Goal: Transaction & Acquisition: Purchase product/service

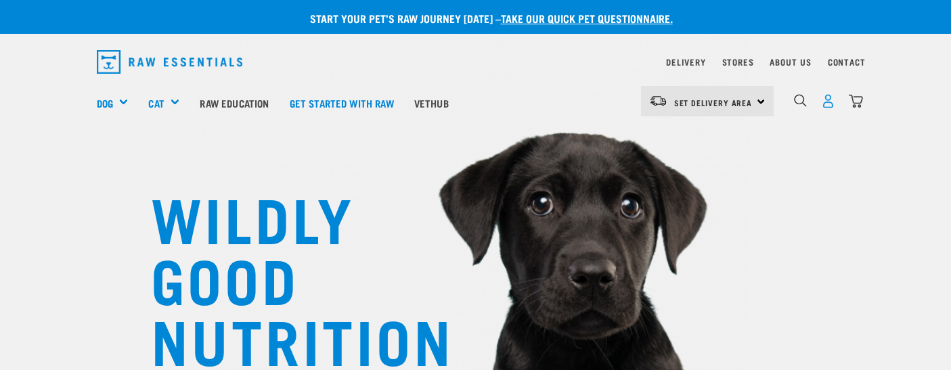
click at [830, 105] on img "dropdown navigation" at bounding box center [828, 101] width 14 height 14
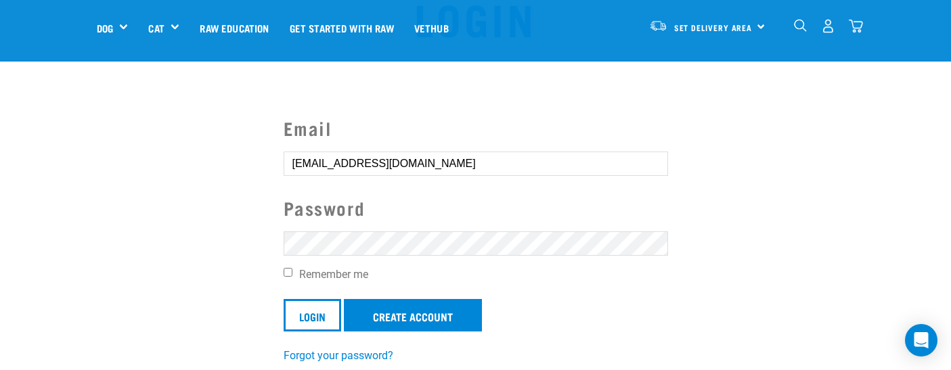
scroll to position [72, 0]
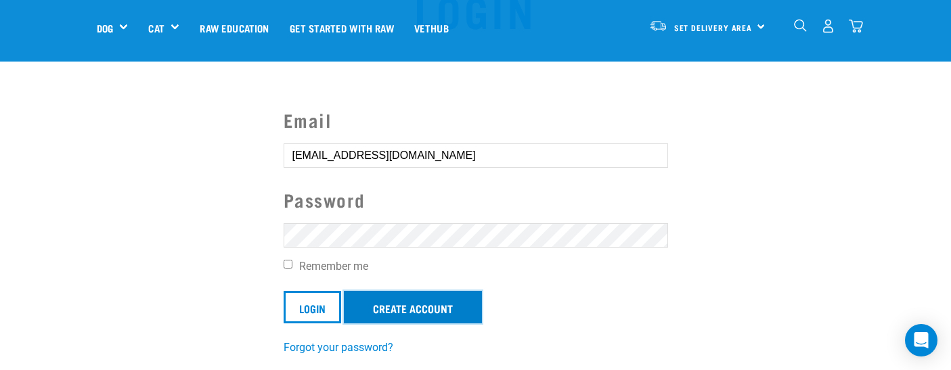
click at [423, 305] on link "Create Account" at bounding box center [413, 307] width 138 height 33
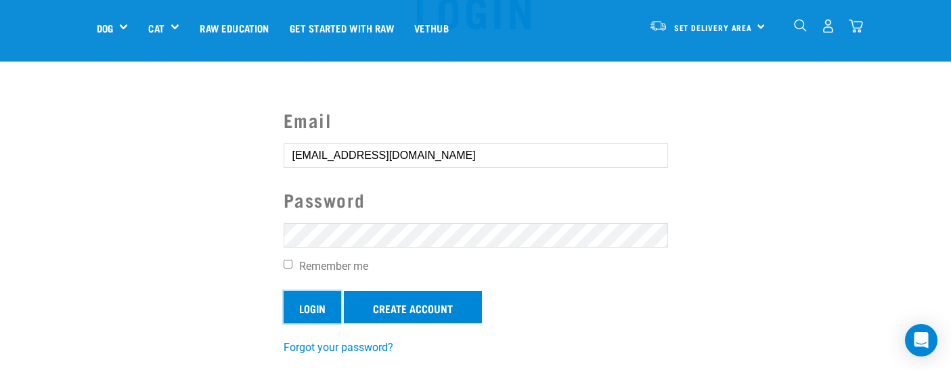
click at [326, 312] on input "Login" at bounding box center [313, 307] width 58 height 33
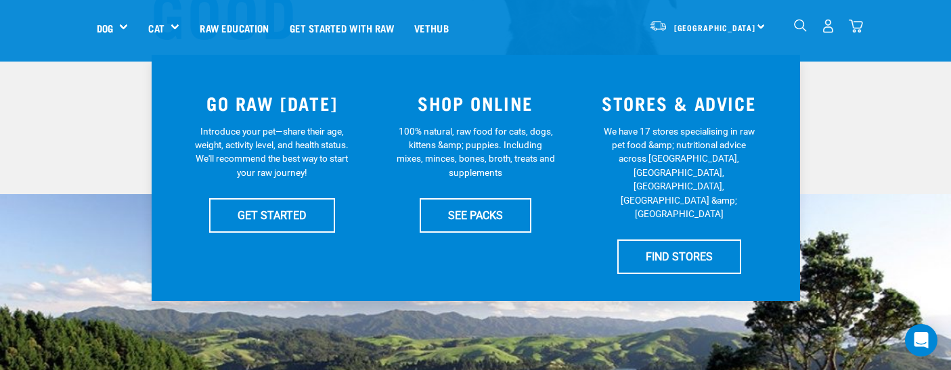
scroll to position [265, 0]
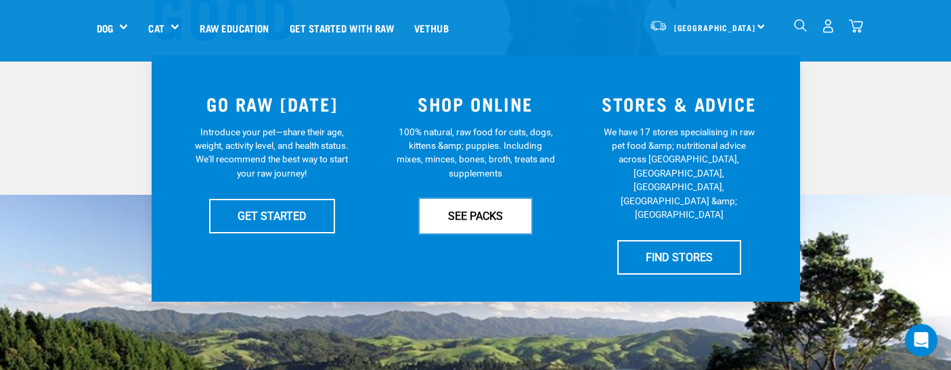
click at [467, 213] on link "SEE PACKS" at bounding box center [476, 216] width 112 height 34
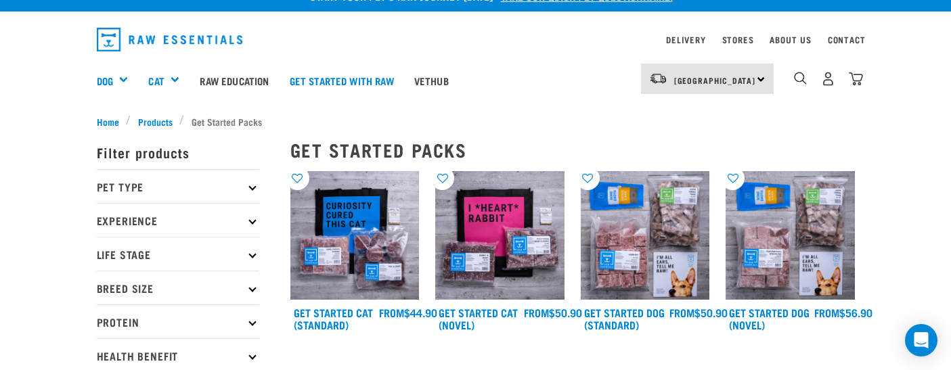
scroll to position [24, 0]
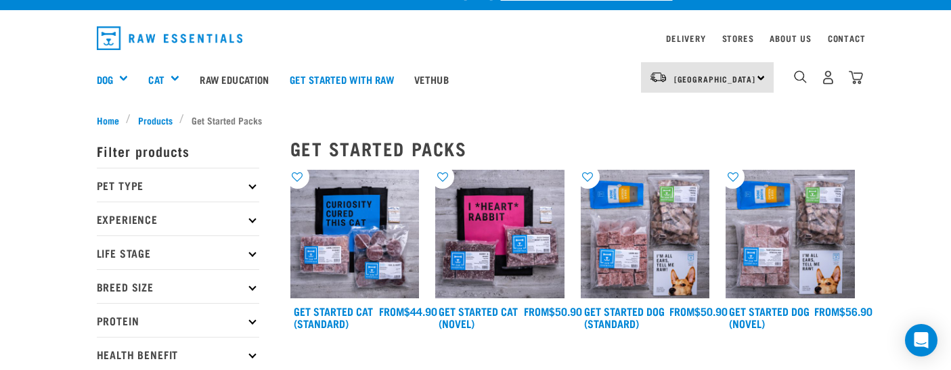
click at [257, 184] on p "Pet Type" at bounding box center [178, 185] width 163 height 34
click at [106, 225] on label "Dog" at bounding box center [127, 222] width 47 height 17
click at [106, 224] on input "Dog" at bounding box center [101, 219] width 9 height 9
checkbox input "true"
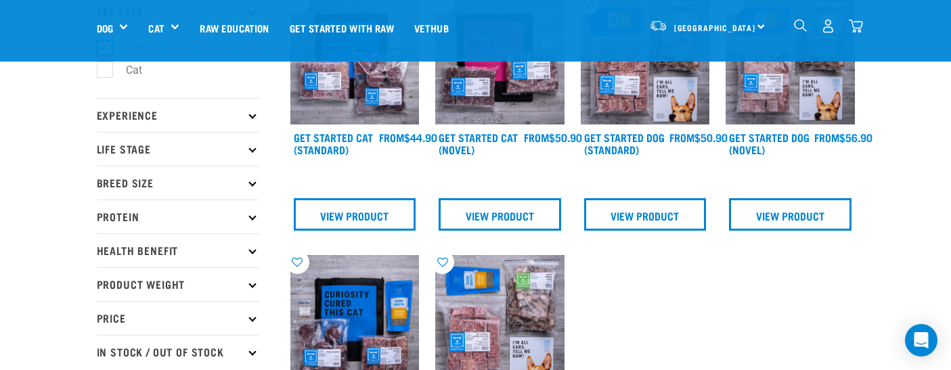
scroll to position [102, 0]
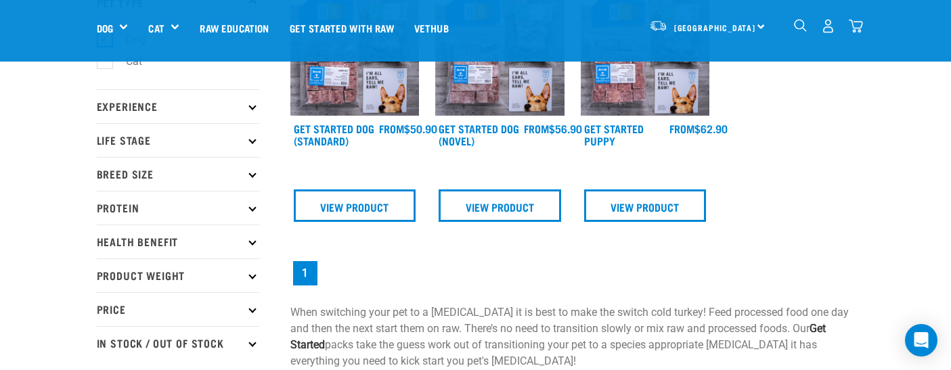
scroll to position [75, 0]
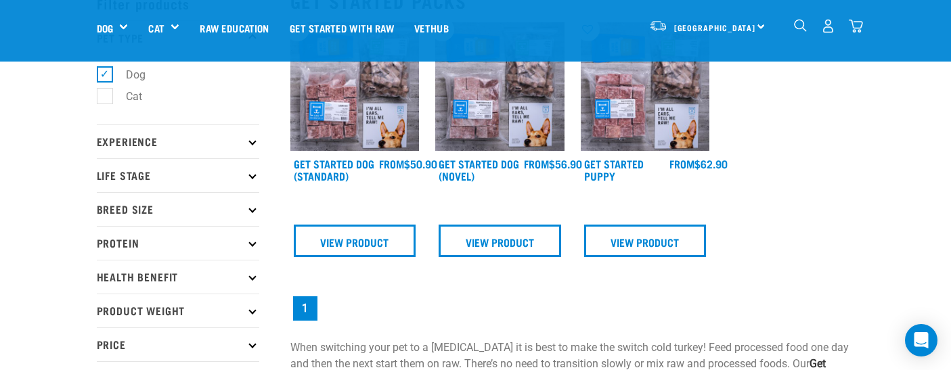
click at [250, 244] on icon at bounding box center [252, 242] width 7 height 7
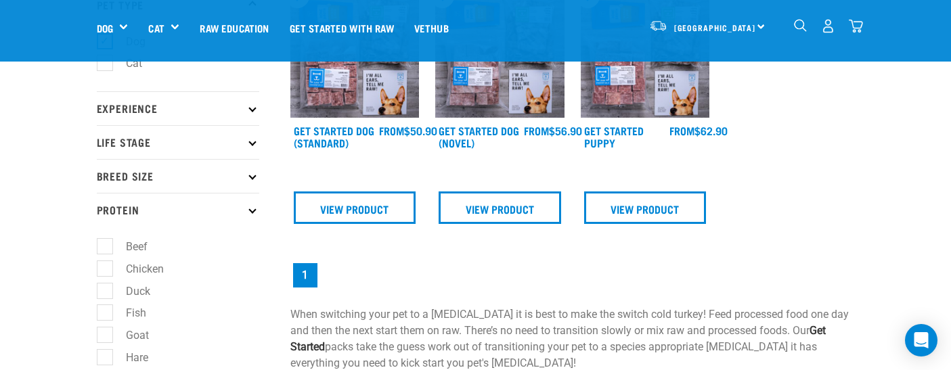
scroll to position [115, 0]
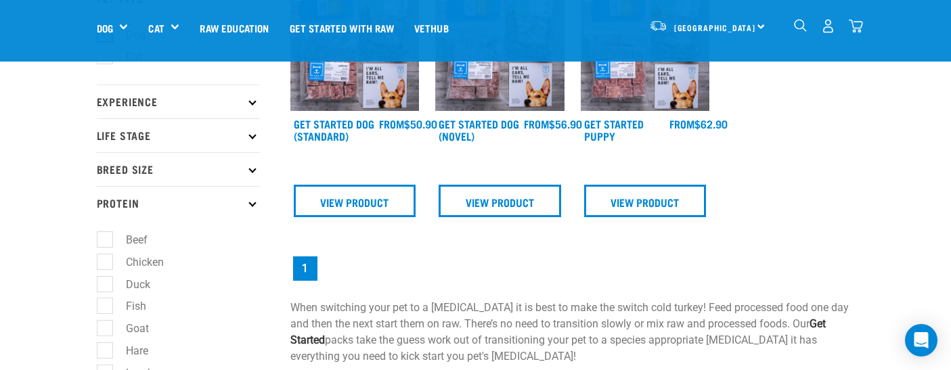
click at [108, 261] on label "Chicken" at bounding box center [136, 262] width 65 height 17
click at [106, 261] on input "Chicken" at bounding box center [101, 259] width 9 height 9
checkbox input "true"
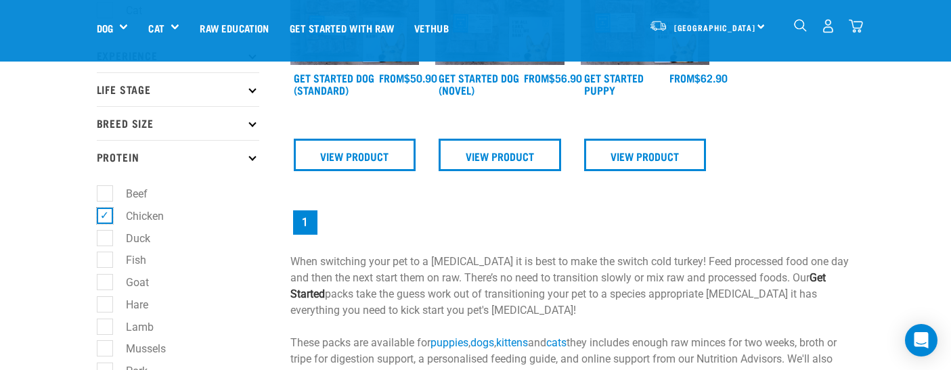
scroll to position [169, 0]
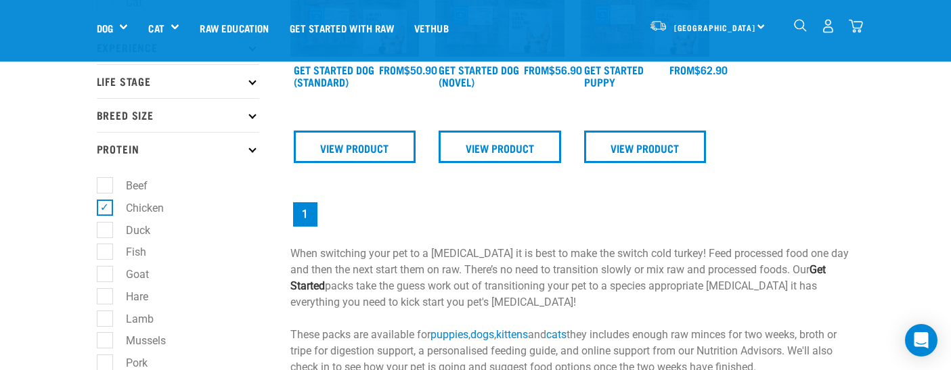
click at [108, 316] on label "Lamb" at bounding box center [131, 319] width 55 height 17
click at [106, 316] on input "Lamb" at bounding box center [101, 316] width 9 height 9
checkbox input "true"
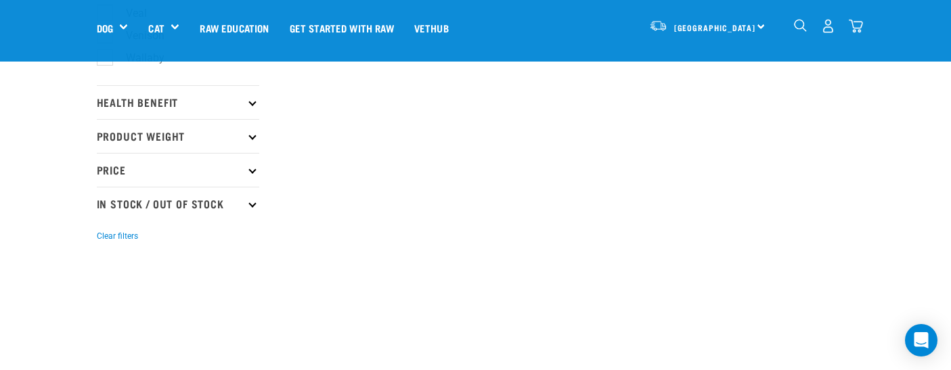
scroll to position [666, 0]
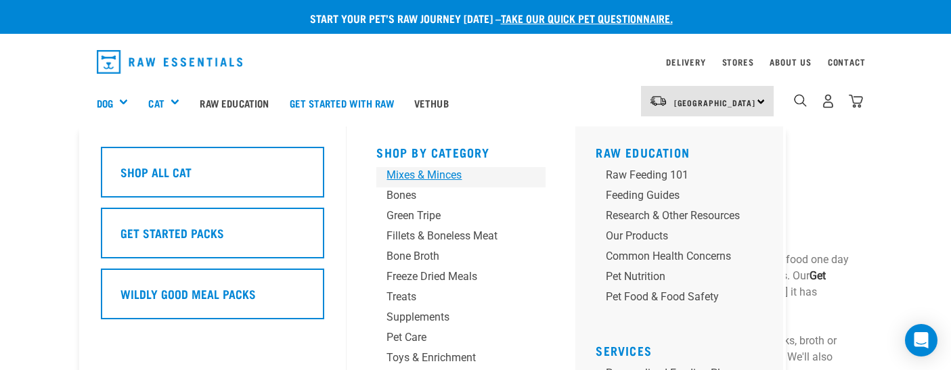
click at [402, 171] on div "Mixes & Minces" at bounding box center [450, 175] width 127 height 16
click at [419, 173] on div "Mixes & Minces" at bounding box center [450, 175] width 127 height 16
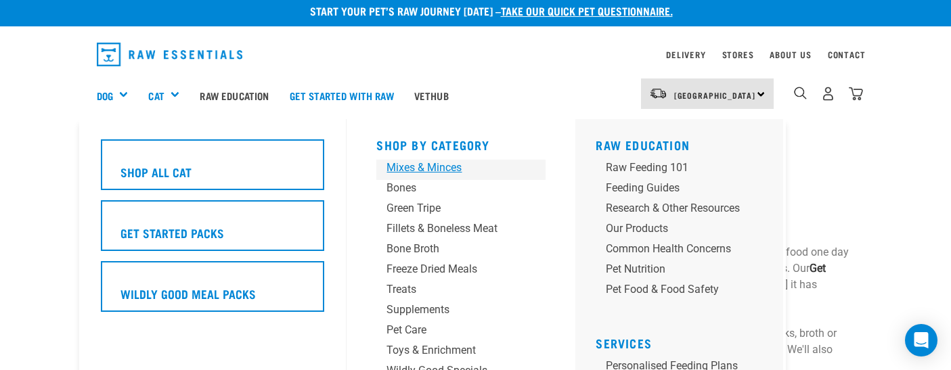
scroll to position [18, 0]
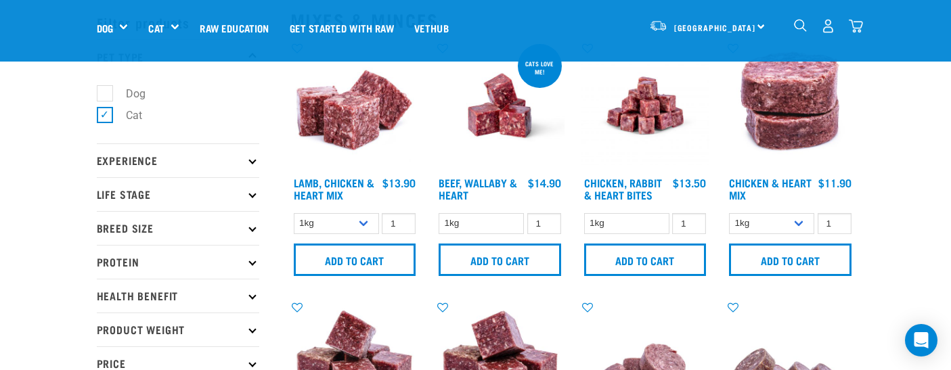
scroll to position [58, 0]
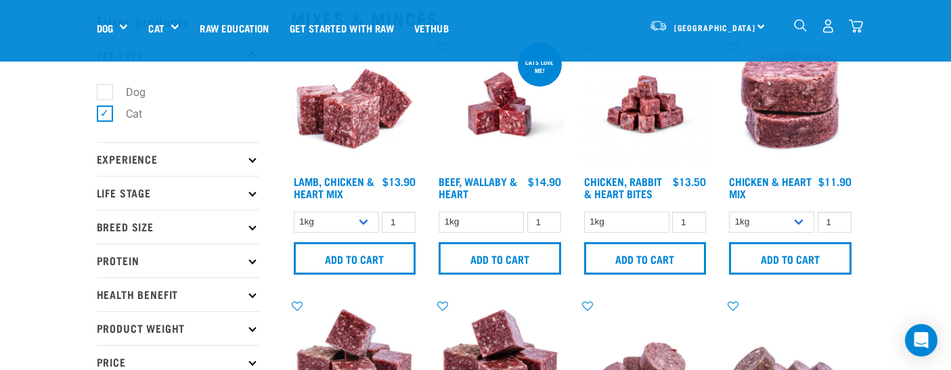
click at [105, 116] on label "Cat" at bounding box center [125, 114] width 43 height 17
click at [105, 116] on input "Cat" at bounding box center [101, 112] width 9 height 9
checkbox input "false"
click at [106, 95] on label "Dog" at bounding box center [127, 92] width 47 height 17
click at [106, 94] on input "Dog" at bounding box center [101, 89] width 9 height 9
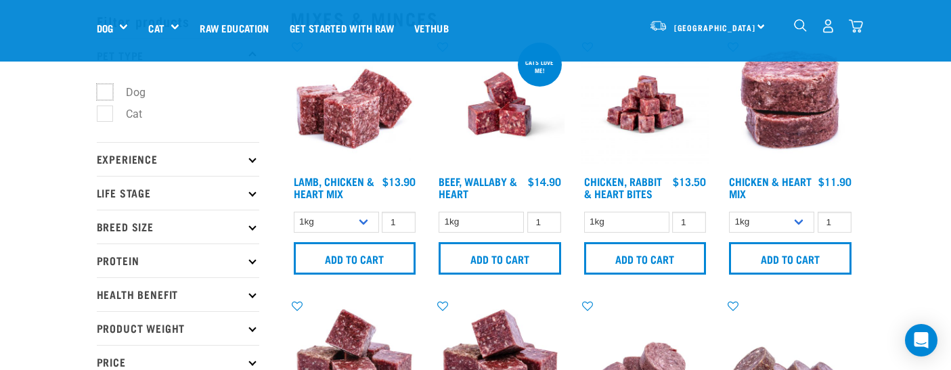
checkbox input "true"
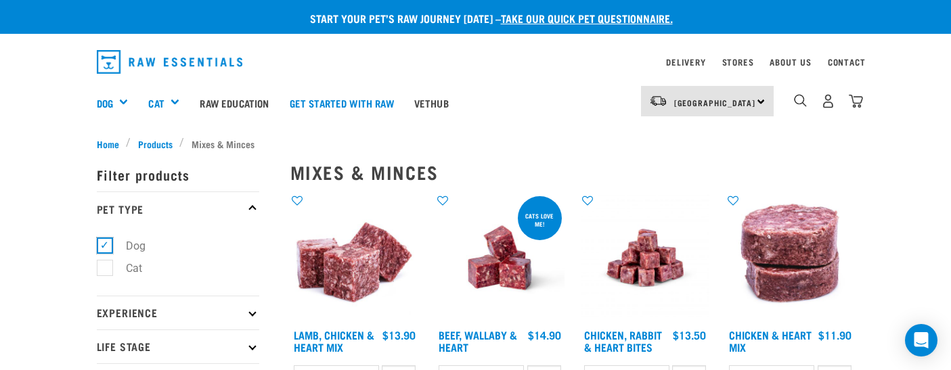
scroll to position [14, 0]
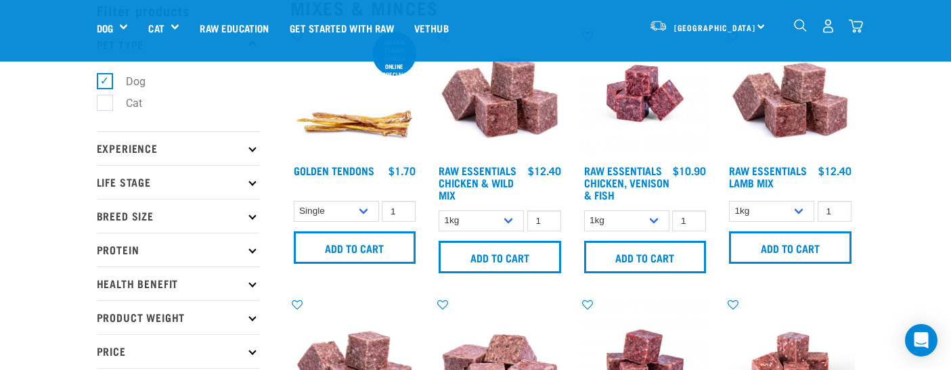
scroll to position [70, 0]
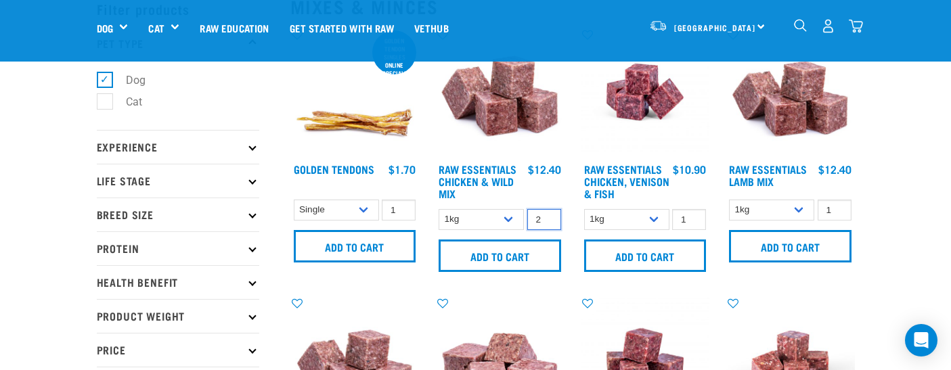
click at [549, 215] on input "2" at bounding box center [545, 219] width 34 height 21
click at [549, 215] on input "3" at bounding box center [545, 219] width 34 height 21
type input "4"
click at [549, 215] on input "4" at bounding box center [545, 219] width 34 height 21
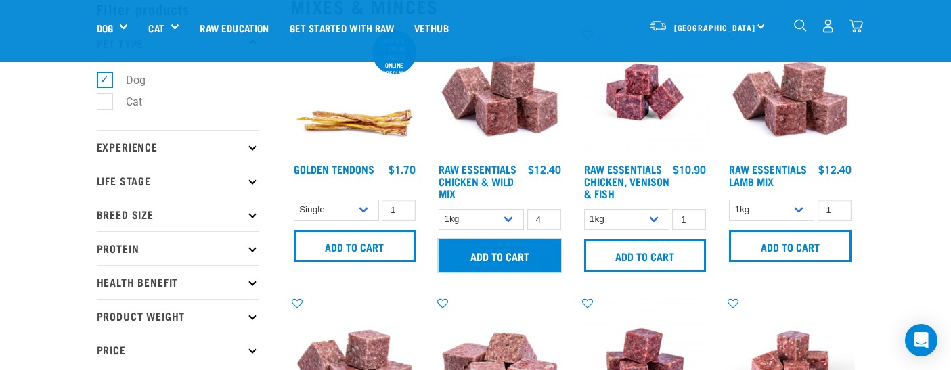
click at [514, 251] on input "Add to cart" at bounding box center [500, 256] width 123 height 33
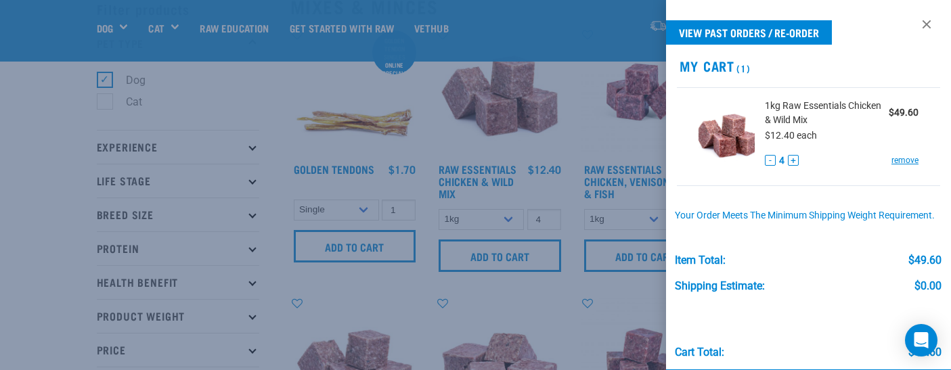
click at [649, 192] on div at bounding box center [475, 185] width 951 height 370
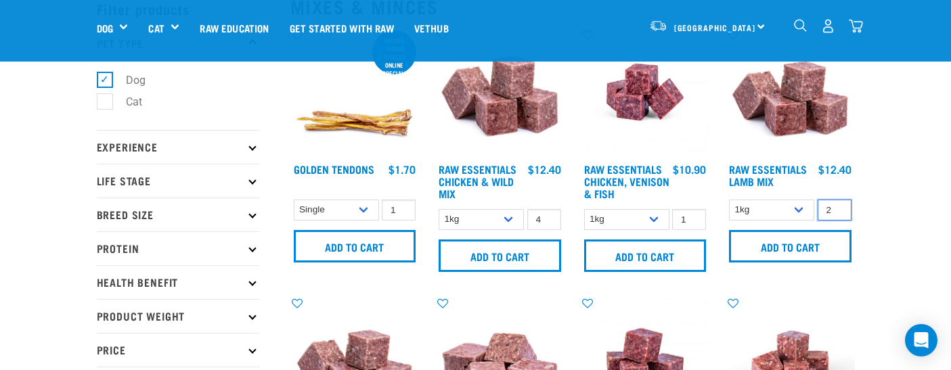
click at [836, 207] on input "2" at bounding box center [835, 210] width 34 height 21
click at [834, 208] on input "3" at bounding box center [835, 210] width 34 height 21
type input "4"
click at [834, 208] on input "4" at bounding box center [835, 210] width 34 height 21
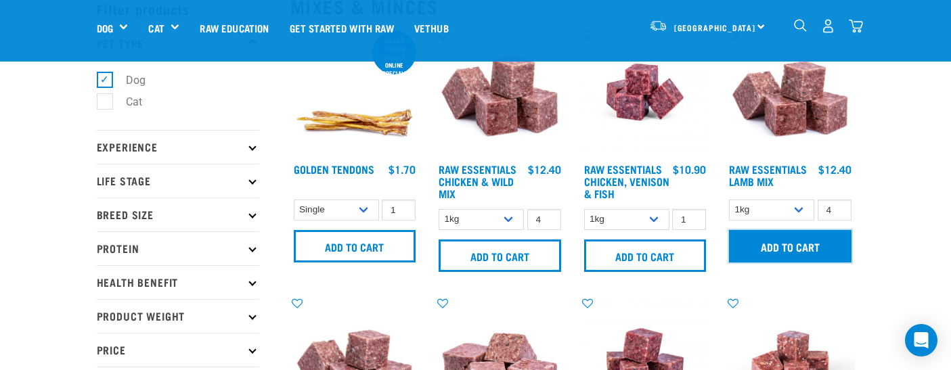
click at [800, 247] on input "Add to cart" at bounding box center [790, 246] width 123 height 33
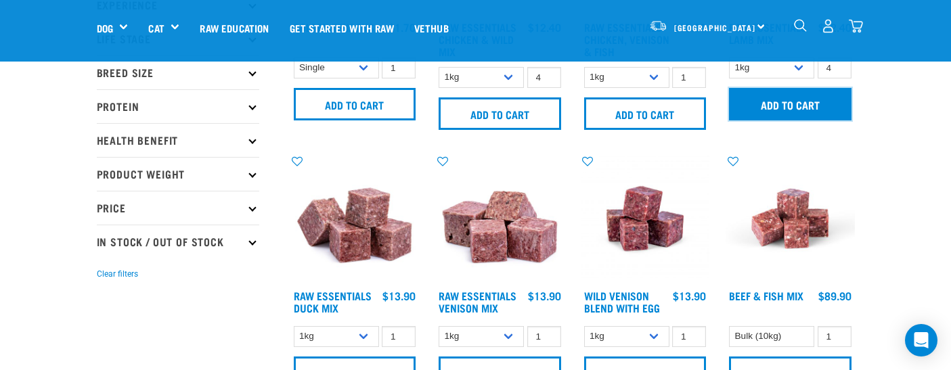
scroll to position [217, 0]
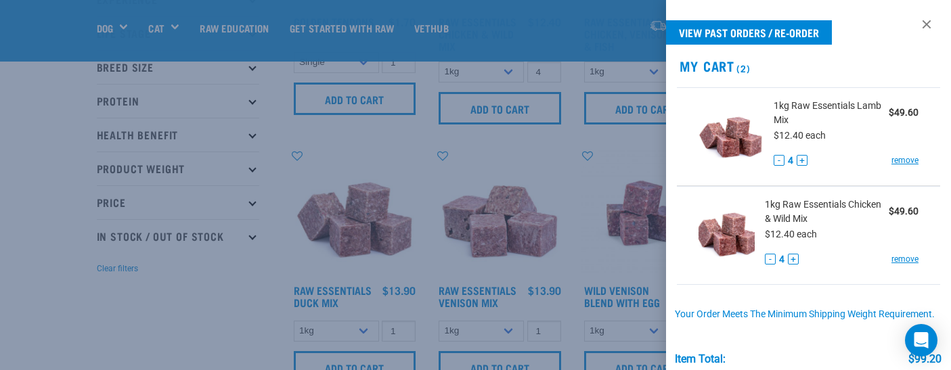
click at [606, 247] on div at bounding box center [475, 185] width 951 height 370
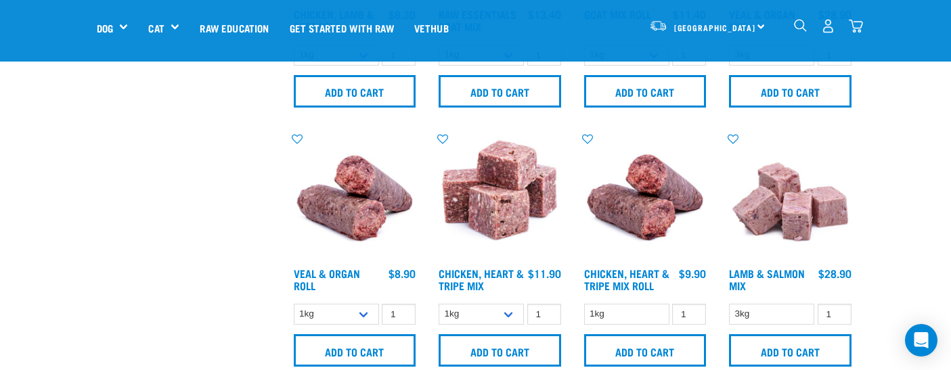
scroll to position [761, 0]
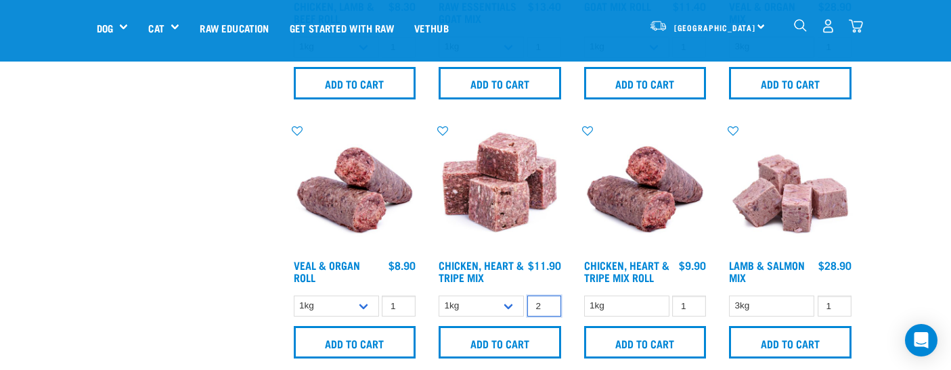
click at [549, 299] on input "2" at bounding box center [545, 306] width 34 height 21
click at [549, 299] on input "3" at bounding box center [545, 306] width 34 height 21
type input "4"
click at [549, 299] on input "4" at bounding box center [545, 306] width 34 height 21
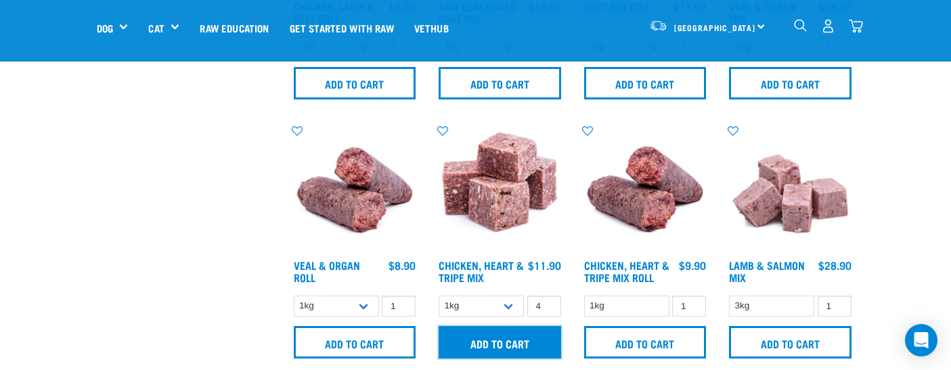
click at [512, 342] on input "Add to cart" at bounding box center [500, 342] width 123 height 33
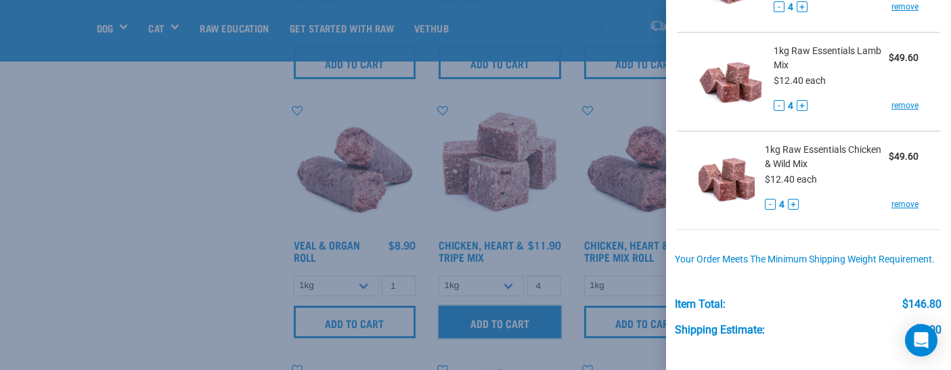
scroll to position [254, 0]
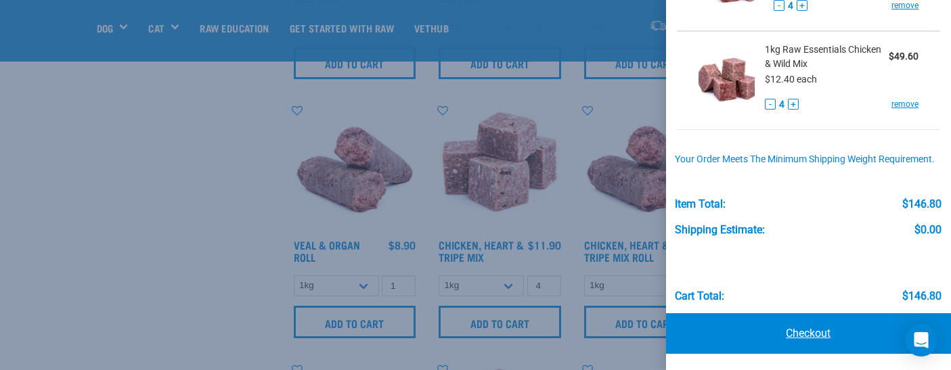
click at [754, 332] on link "Checkout" at bounding box center [809, 334] width 286 height 41
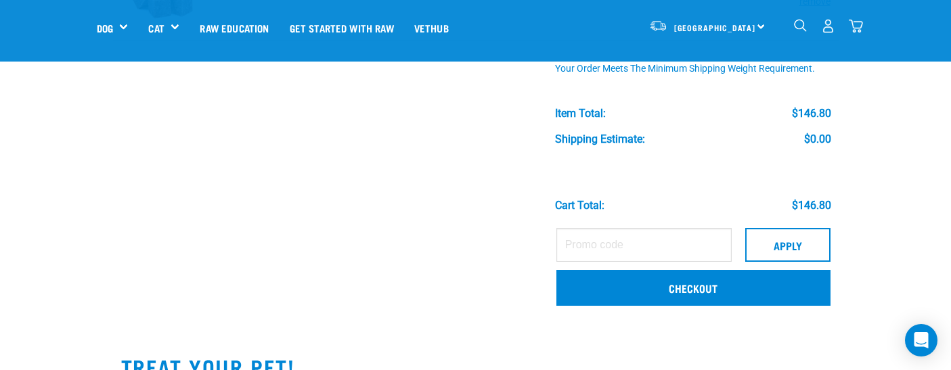
scroll to position [353, 0]
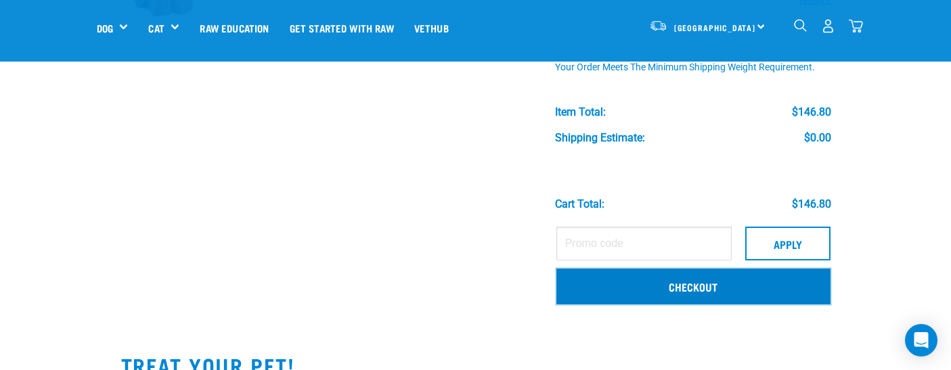
click at [752, 281] on link "Checkout" at bounding box center [694, 286] width 274 height 35
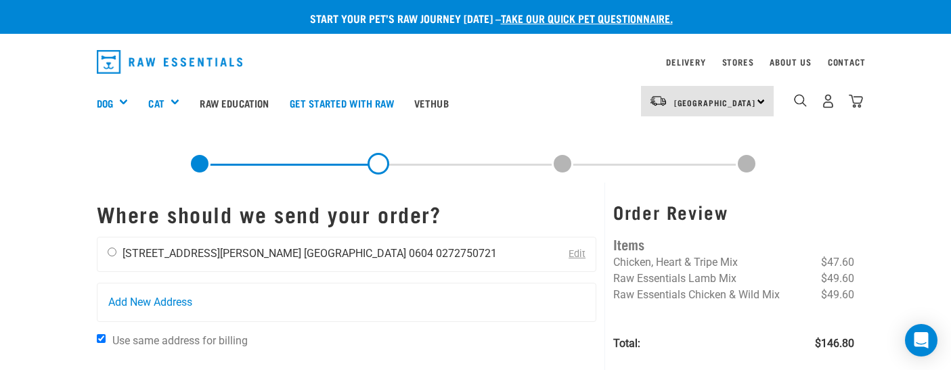
click at [112, 253] on input "radio" at bounding box center [112, 252] width 9 height 9
radio input "true"
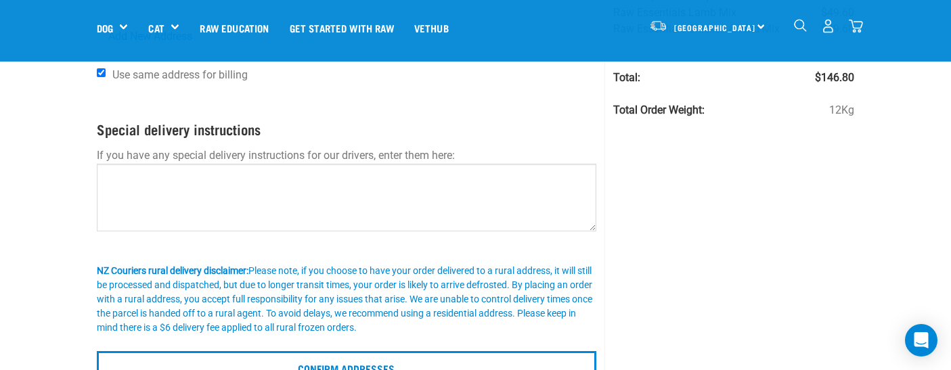
scroll to position [171, 0]
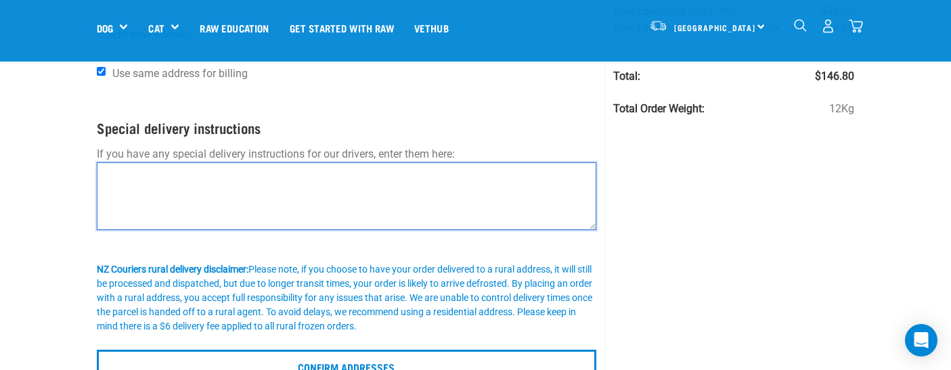
click at [361, 198] on textarea at bounding box center [347, 197] width 500 height 68
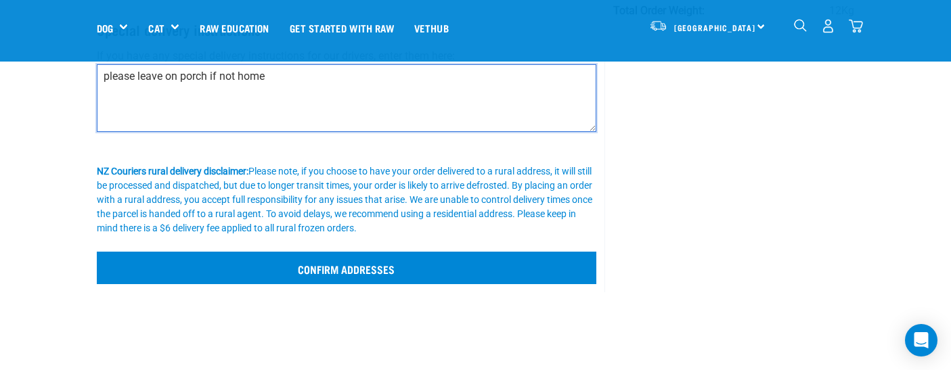
scroll to position [310, 0]
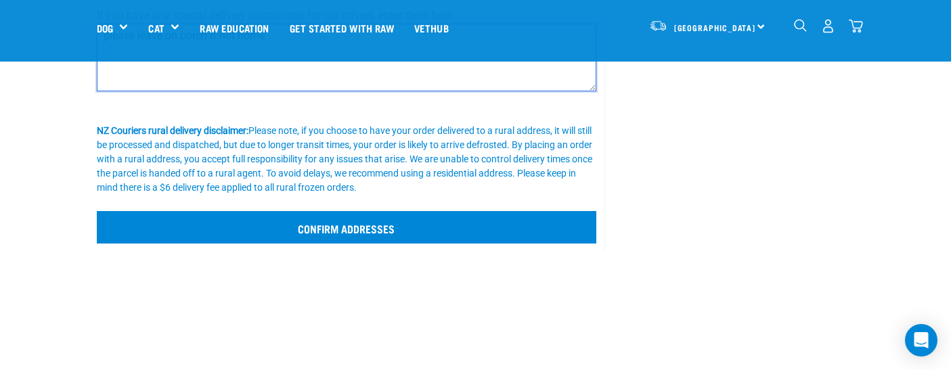
type textarea "please leave on porch if not home"
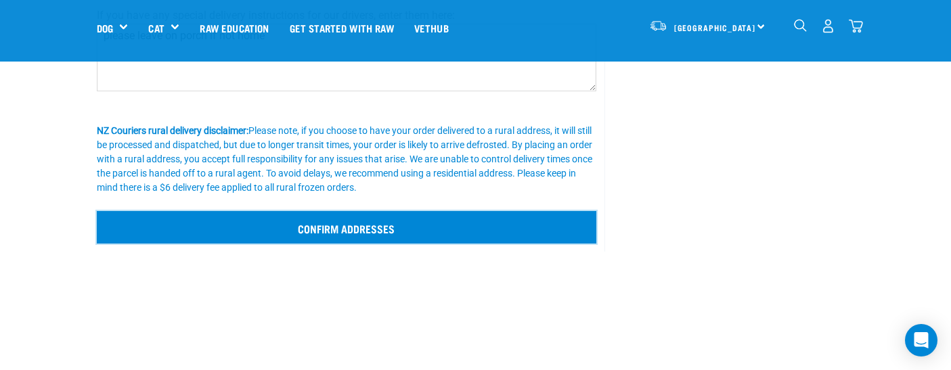
click at [410, 221] on input "Confirm addresses" at bounding box center [347, 227] width 500 height 33
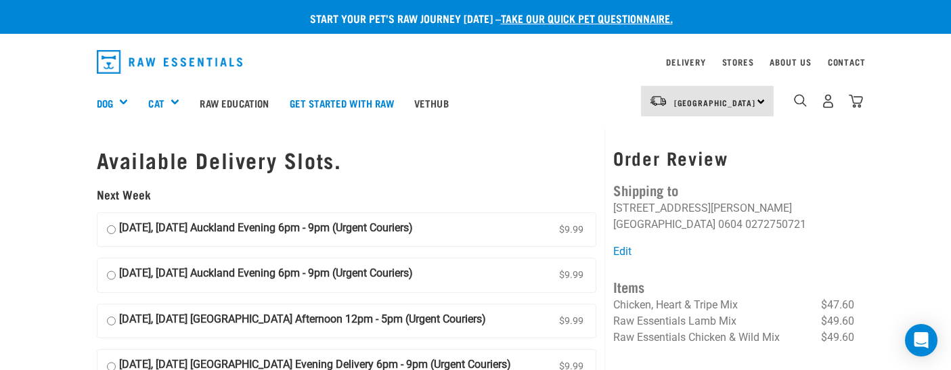
click at [112, 230] on input "25 August, Monday Auckland Evening 6pm - 9pm (Urgent Couriers) $9.99" at bounding box center [111, 230] width 9 height 20
radio input "true"
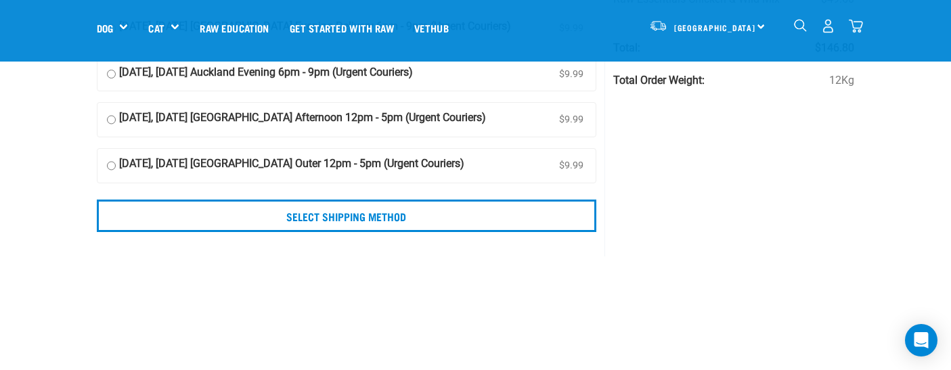
scroll to position [246, 0]
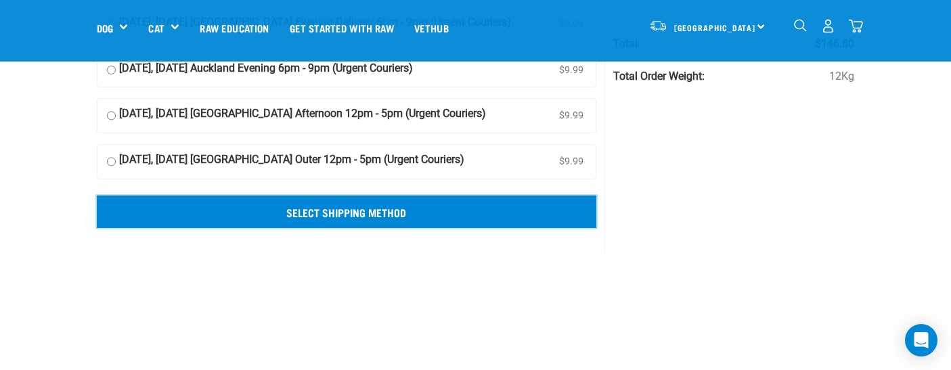
click at [438, 205] on input "Select Shipping Method" at bounding box center [347, 212] width 500 height 33
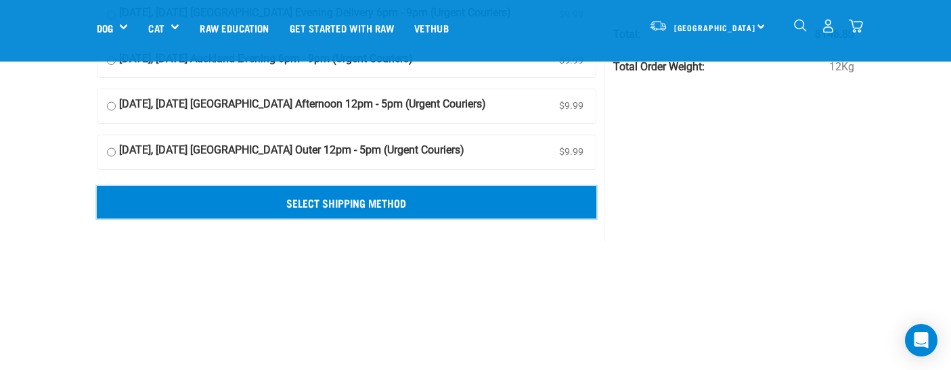
scroll to position [230, 0]
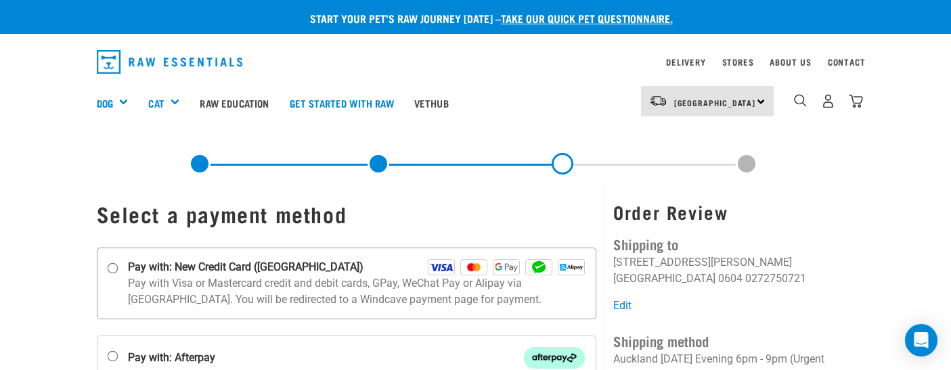
click at [111, 267] on input "Pay with: New Credit Card ([GEOGRAPHIC_DATA])" at bounding box center [112, 268] width 11 height 11
radio input "true"
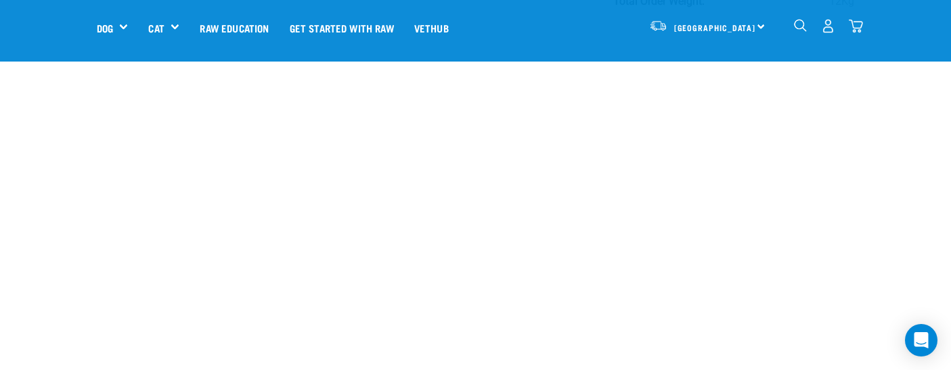
scroll to position [464, 0]
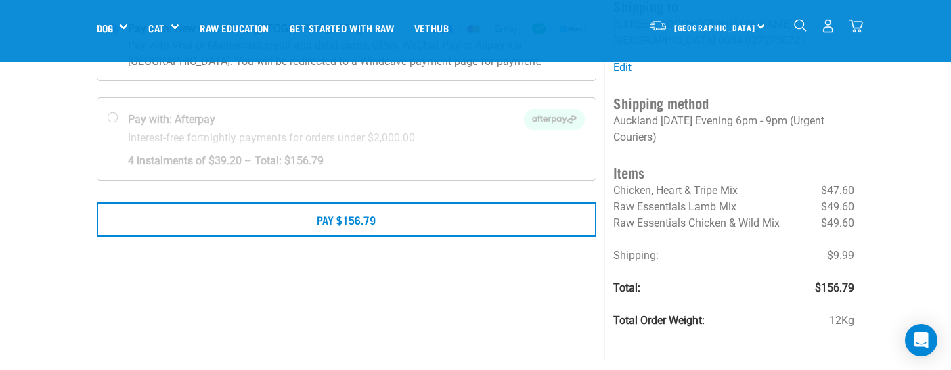
scroll to position [144, 0]
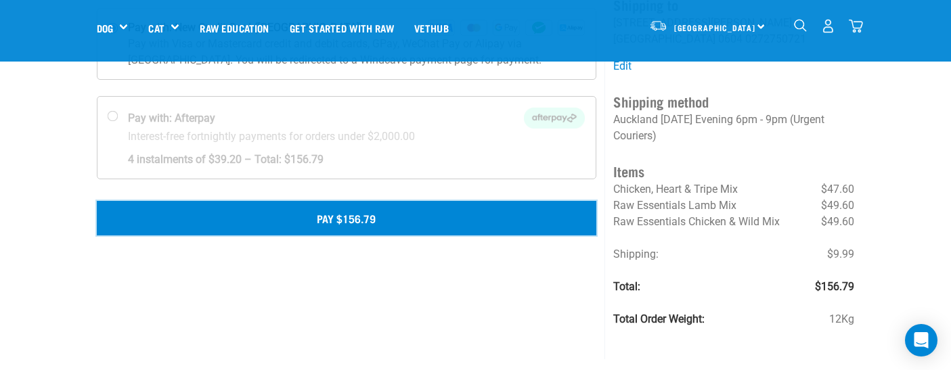
click at [409, 221] on button "Pay $156.79" at bounding box center [347, 218] width 500 height 34
